Goal: Task Accomplishment & Management: Use online tool/utility

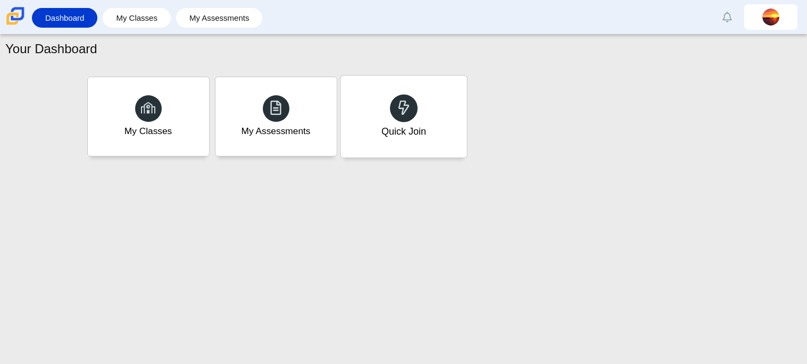
click at [413, 110] on div at bounding box center [404, 108] width 28 height 28
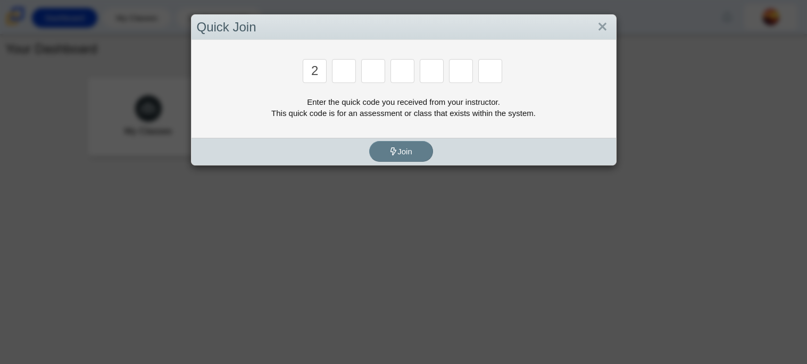
type input "2"
type input "c"
type input "u"
type input "p"
type input "s"
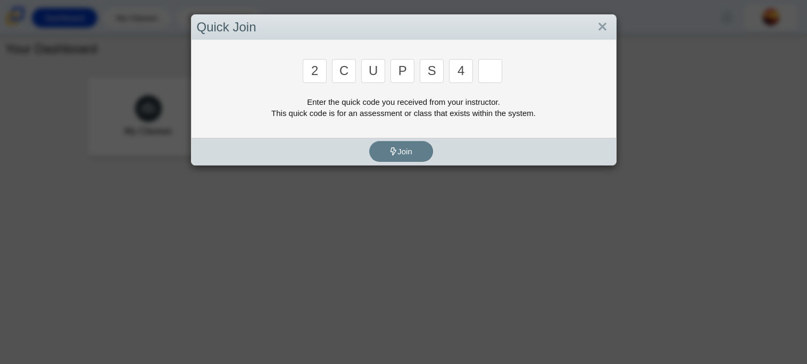
type input "4"
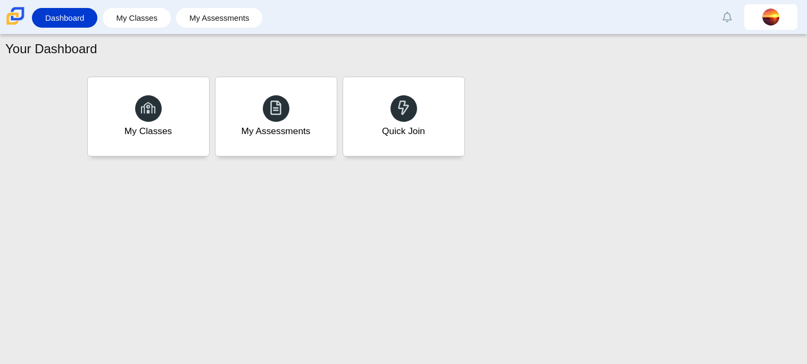
type input "a"
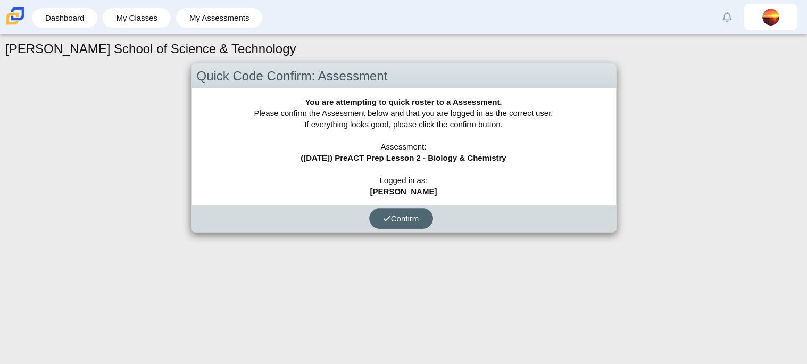
click at [393, 223] on button "Confirm" at bounding box center [401, 218] width 64 height 21
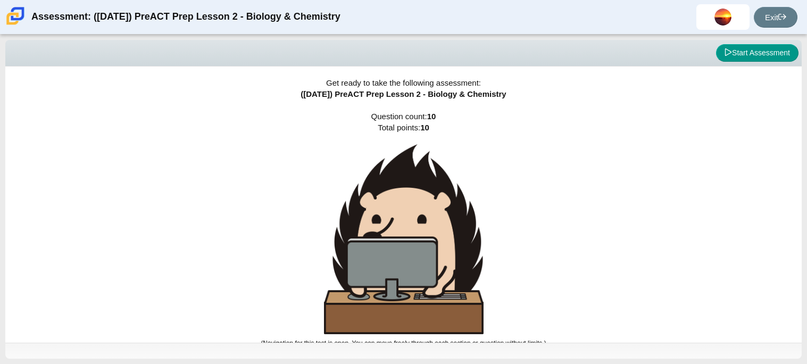
scroll to position [6, 0]
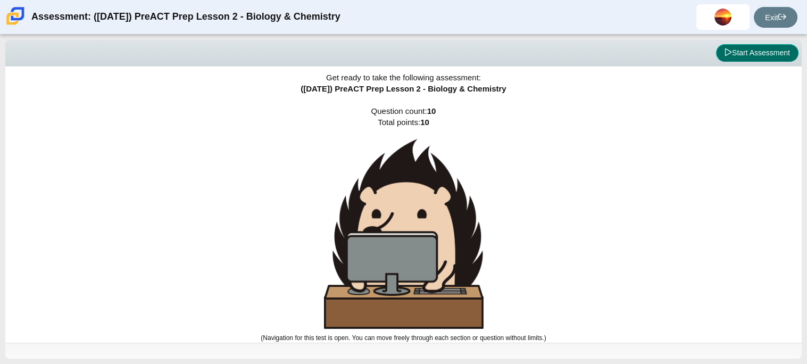
click at [765, 49] on button "Start Assessment" at bounding box center [757, 53] width 83 height 18
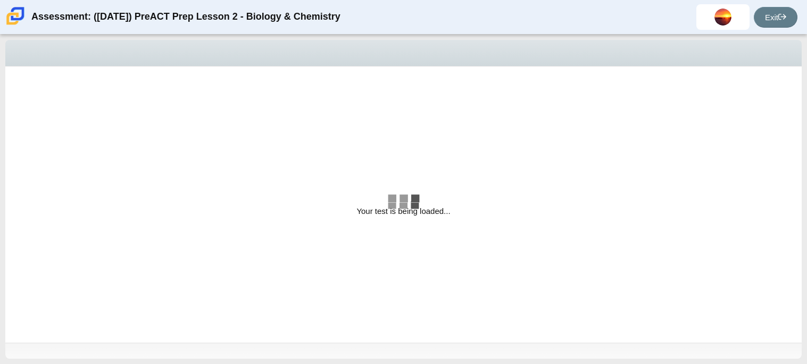
select select "88c27e0d-eae0-4ba9-ac20-9160ce6547ef"
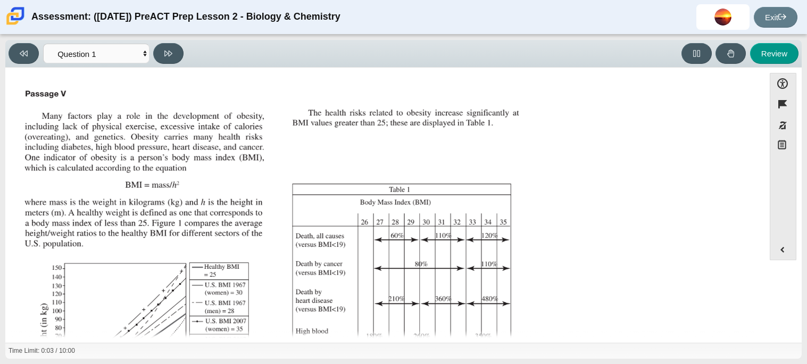
scroll to position [226, 0]
